Goal: Communication & Community: Connect with others

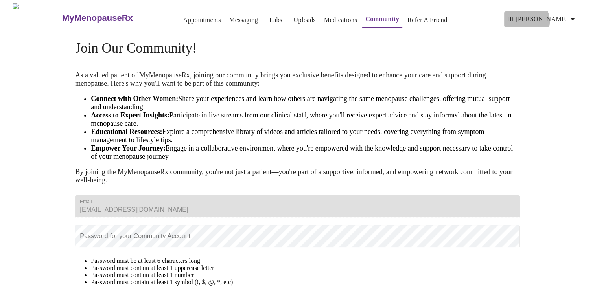
click at [562, 18] on span "Hi [PERSON_NAME]" at bounding box center [542, 19] width 70 height 11
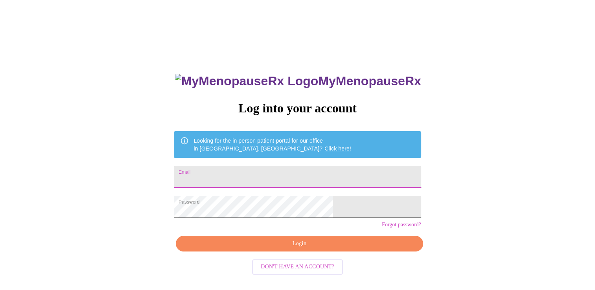
click at [238, 175] on input "Email" at bounding box center [297, 177] width 247 height 22
type input "[EMAIL_ADDRESS][DOMAIN_NAME]"
click at [281, 252] on button "Login" at bounding box center [299, 244] width 247 height 16
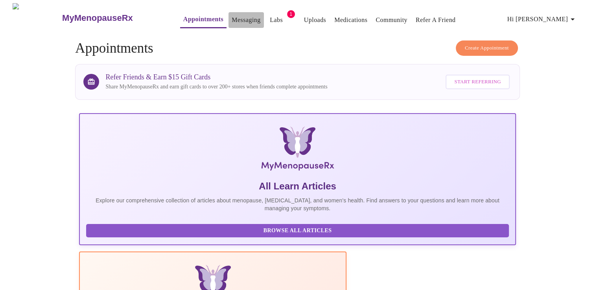
click at [232, 20] on link "Messaging" at bounding box center [246, 20] width 29 height 11
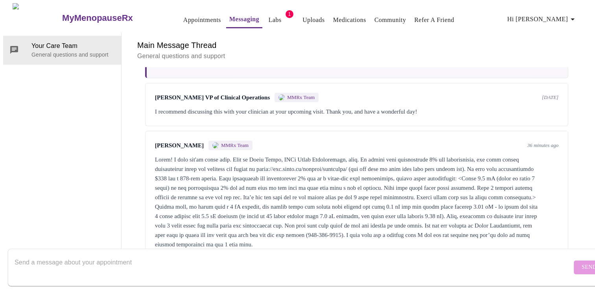
scroll to position [2658, 0]
drag, startPoint x: 270, startPoint y: 137, endPoint x: 383, endPoint y: 140, distance: 113.3
click at [383, 155] on div at bounding box center [356, 202] width 403 height 94
copy div "[URL][DOMAIN_NAME]"
